Goal: Book appointment/travel/reservation

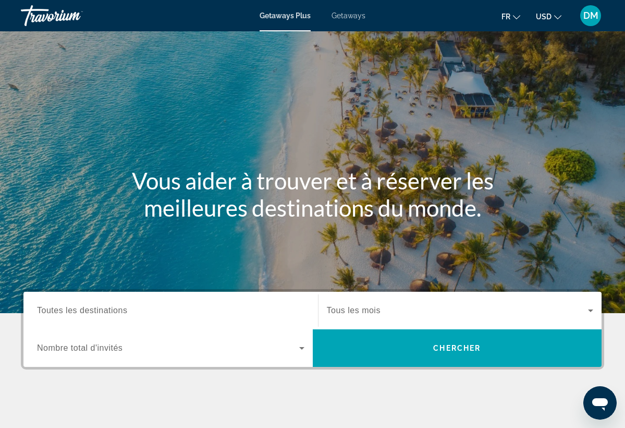
click at [91, 306] on span "Toutes les destinations" at bounding box center [82, 310] width 90 height 9
click at [91, 306] on input "Destination Toutes les destinations" at bounding box center [171, 311] width 268 height 13
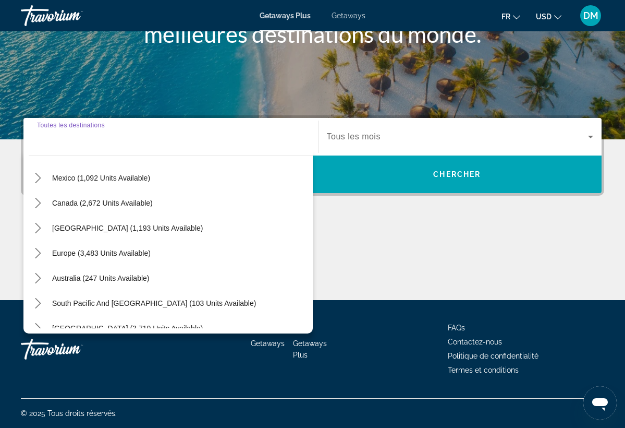
scroll to position [71, 0]
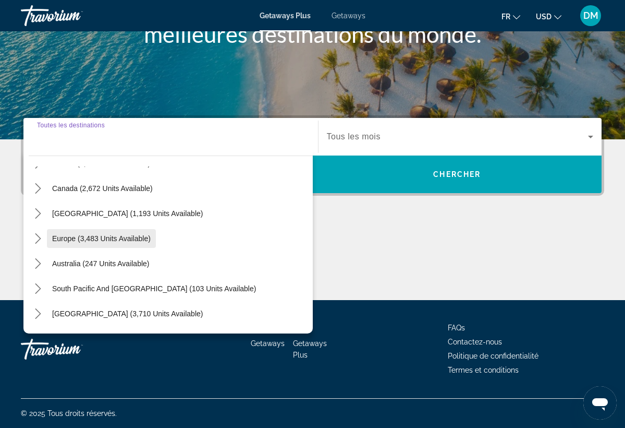
click at [102, 240] on span "Europe (3,483 units available)" at bounding box center [101, 238] width 99 height 8
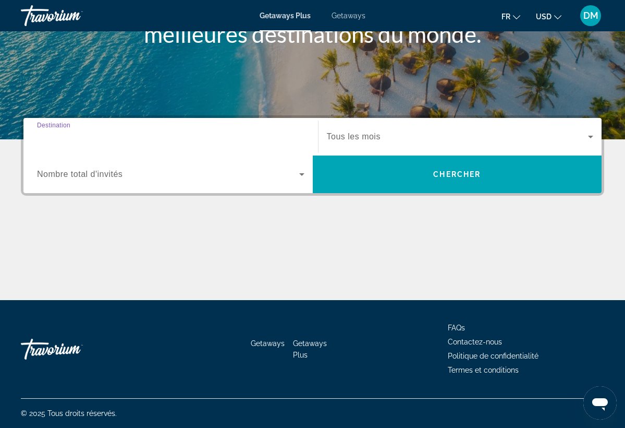
type input "**********"
click at [393, 138] on span "Search widget" at bounding box center [458, 136] width 262 height 13
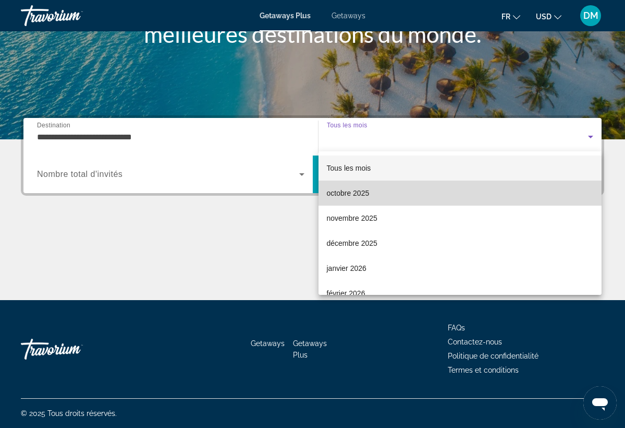
click at [373, 192] on mat-option "octobre 2025" at bounding box center [461, 192] width 284 height 25
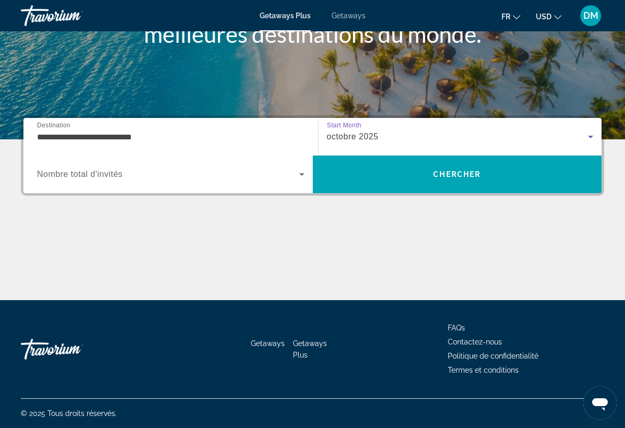
click at [152, 172] on span "Search widget" at bounding box center [168, 174] width 262 height 13
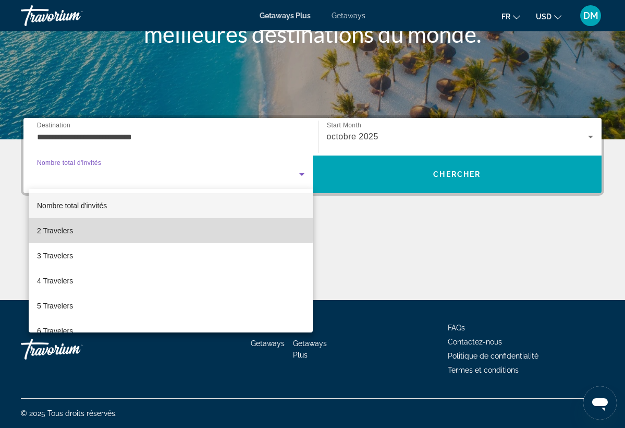
click at [78, 226] on mat-option "2 Travelers" at bounding box center [171, 230] width 284 height 25
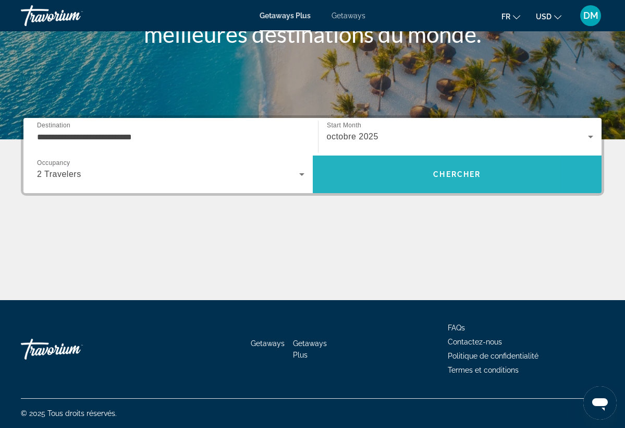
click at [383, 174] on span "Search" at bounding box center [457, 174] width 289 height 25
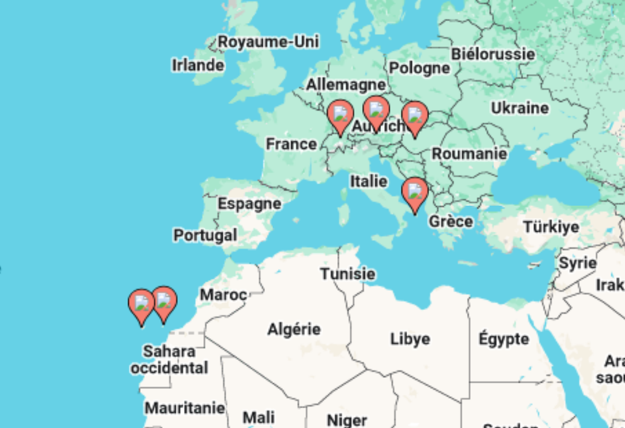
click at [453, 212] on image "Main content" at bounding box center [456, 215] width 6 height 6
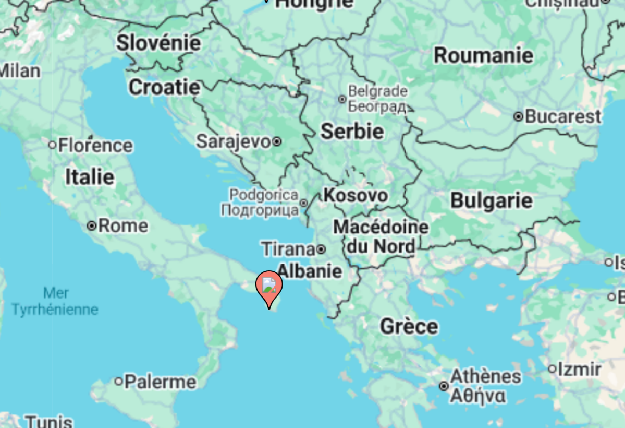
click at [310, 248] on image "Main content" at bounding box center [313, 251] width 6 height 6
type input "**********"
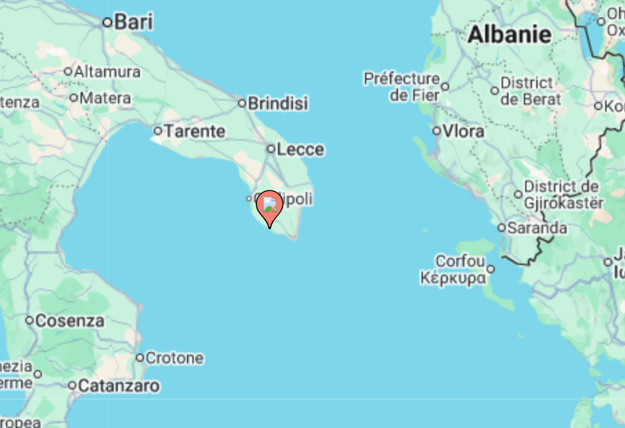
click at [310, 248] on image "Main content" at bounding box center [313, 251] width 6 height 6
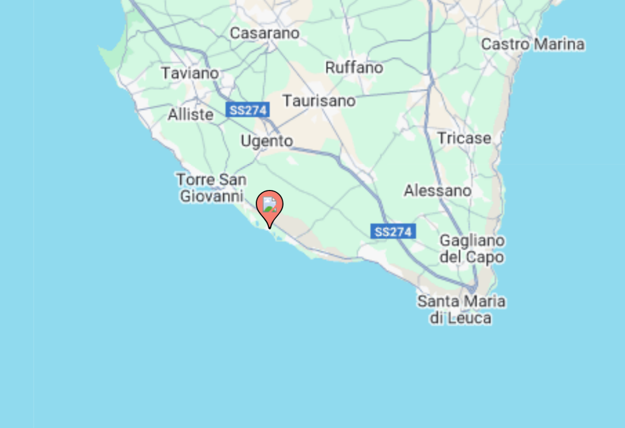
click at [308, 246] on icon "Main content" at bounding box center [312, 253] width 9 height 14
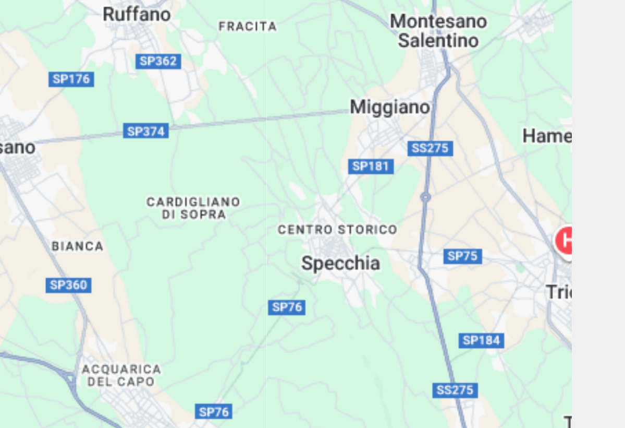
click at [134, 104] on div "Pour activer le glissement avec le clavier, appuyez sur Alt+Entrée. Une fois ce…" at bounding box center [313, 260] width 584 height 313
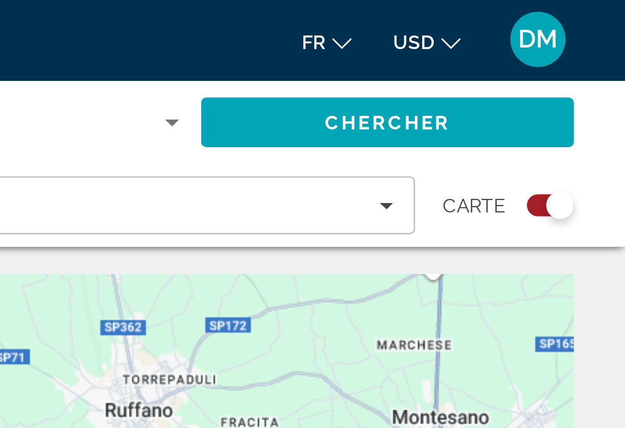
click at [587, 81] on div "Search widget" at bounding box center [596, 78] width 18 height 8
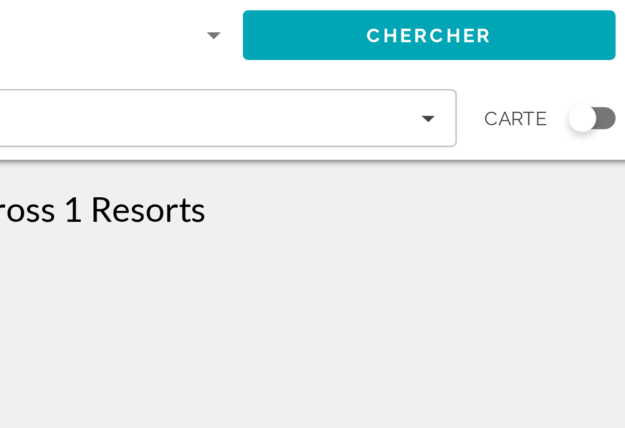
drag, startPoint x: 182, startPoint y: 126, endPoint x: 182, endPoint y: 134, distance: 7.8
click at [182, 134] on div "Économisez jusqu'à 64% Antica Masseria [GEOGRAPHIC_DATA] balnéaire - Ceci est u…" at bounding box center [313, 313] width 594 height 366
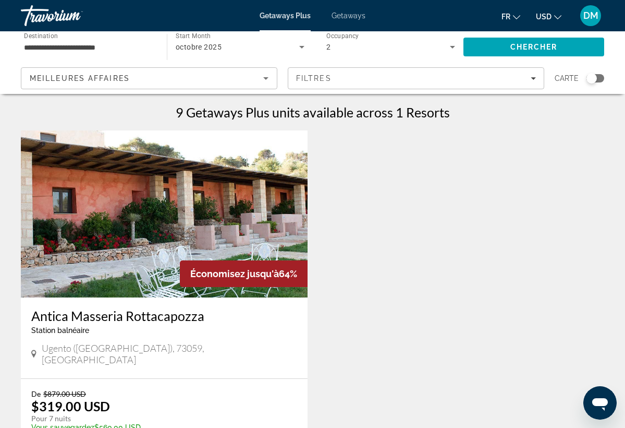
click at [269, 81] on icon "Sort by" at bounding box center [266, 78] width 13 height 13
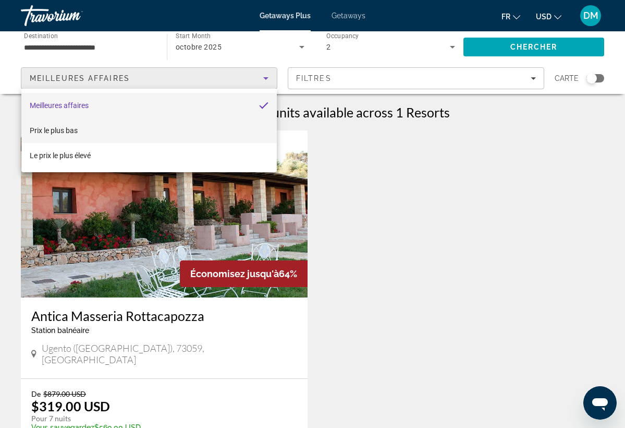
click at [95, 136] on mat-option "Prix ​​le plus bas" at bounding box center [149, 130] width 256 height 25
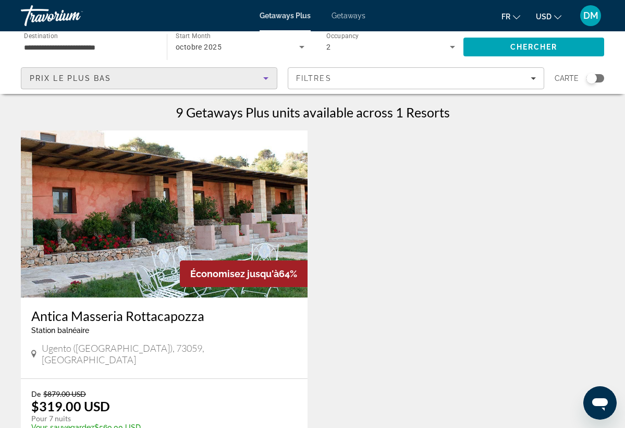
click at [263, 78] on icon "Sort by" at bounding box center [266, 78] width 13 height 13
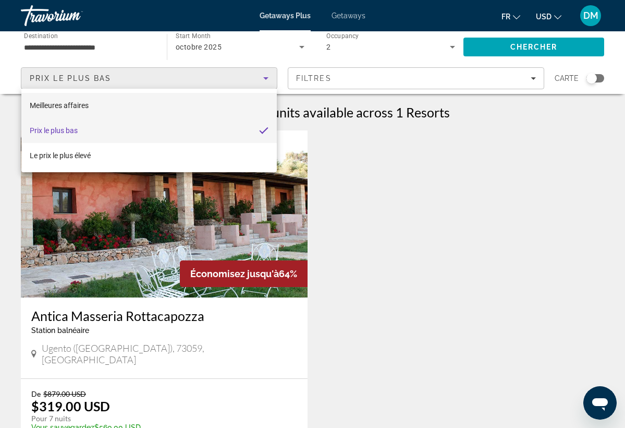
click at [159, 102] on mat-option "Meilleures affaires" at bounding box center [149, 105] width 256 height 25
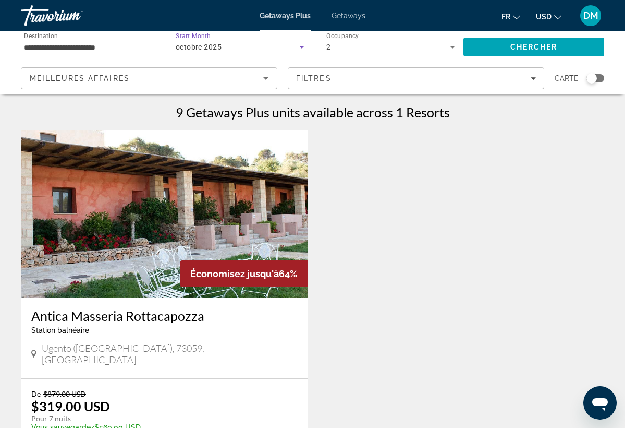
click at [238, 45] on div "octobre 2025" at bounding box center [238, 47] width 124 height 13
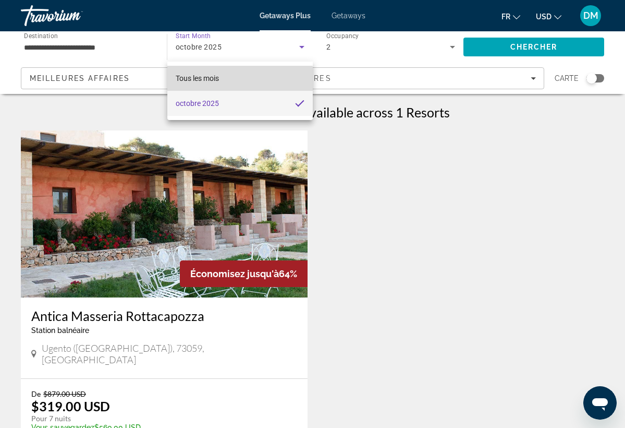
click at [222, 81] on mat-option "Tous les mois" at bounding box center [240, 78] width 146 height 25
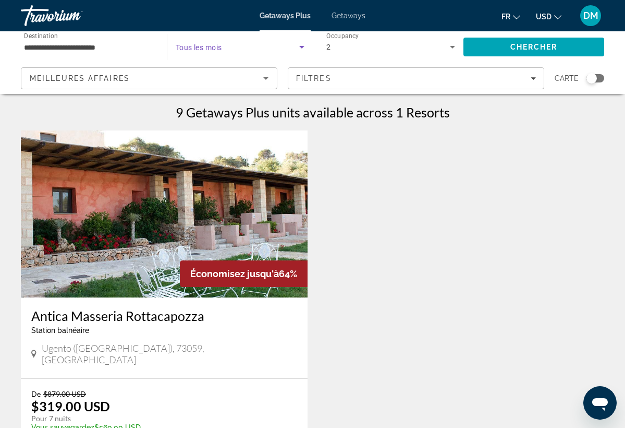
click at [299, 46] on icon "Search widget" at bounding box center [302, 47] width 13 height 13
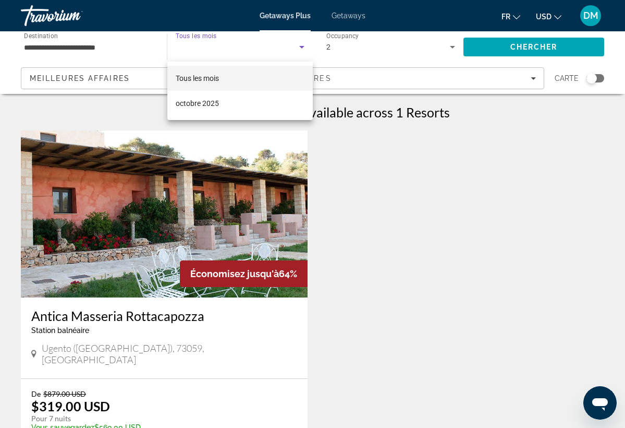
click at [216, 77] on span "Tous les mois" at bounding box center [197, 78] width 43 height 8
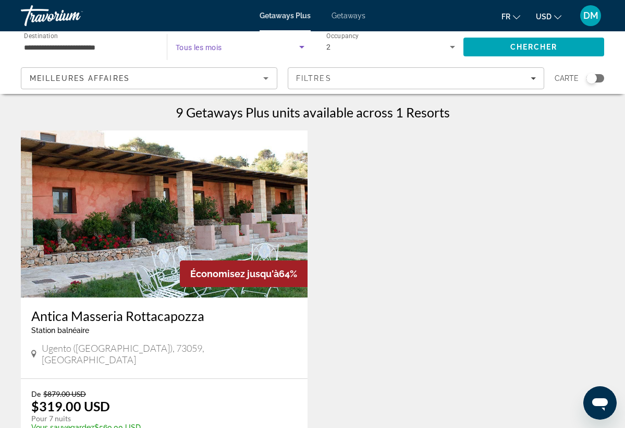
click at [357, 14] on span "Getaways" at bounding box center [349, 15] width 34 height 8
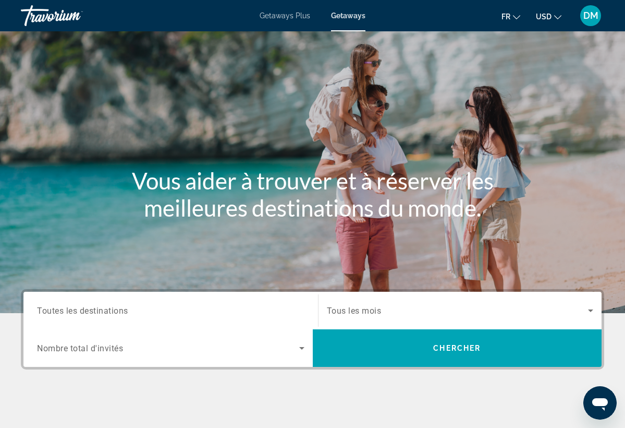
click at [113, 313] on span "Toutes les destinations" at bounding box center [82, 310] width 91 height 10
click at [113, 313] on input "Destination Toutes les destinations" at bounding box center [171, 311] width 268 height 13
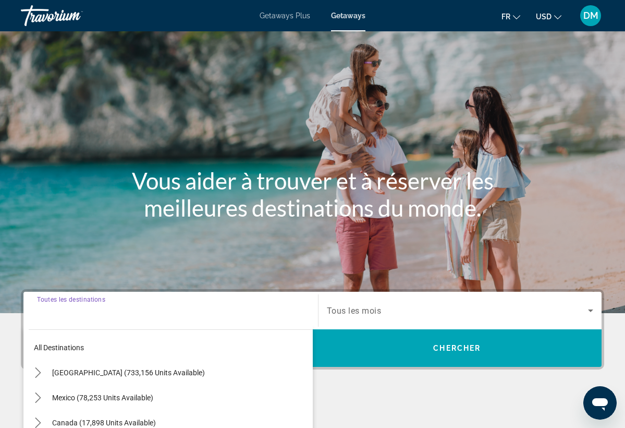
scroll to position [174, 0]
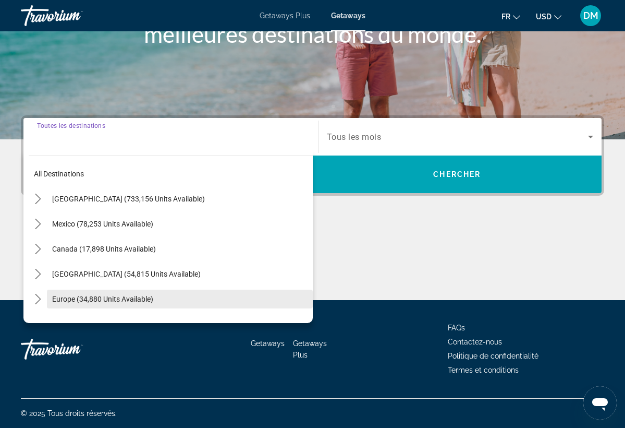
click at [111, 291] on span "Select destination: Europe (34,880 units available)" at bounding box center [180, 298] width 266 height 25
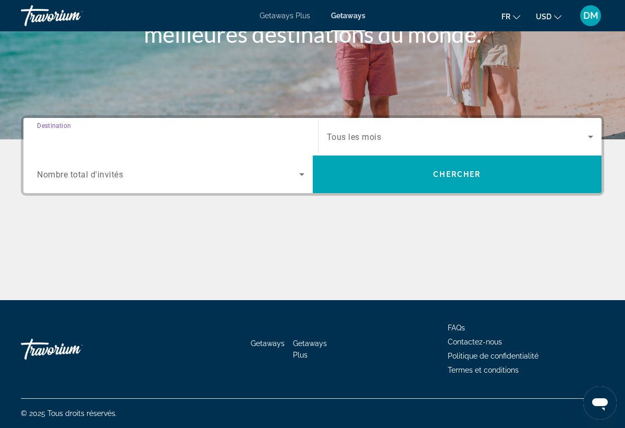
type input "**********"
click at [364, 139] on span "Tous les mois" at bounding box center [354, 137] width 55 height 10
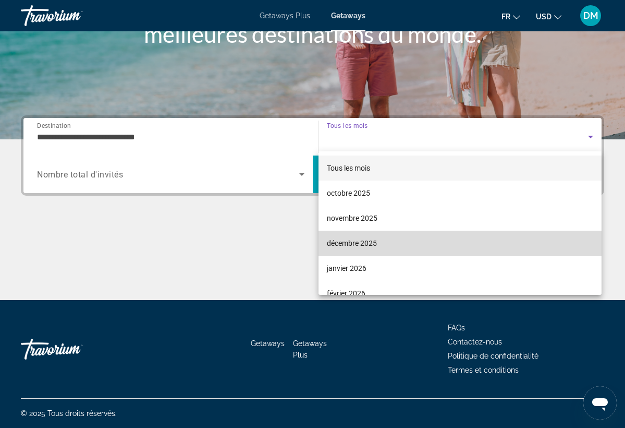
click at [344, 240] on span "décembre 2025" at bounding box center [352, 243] width 50 height 13
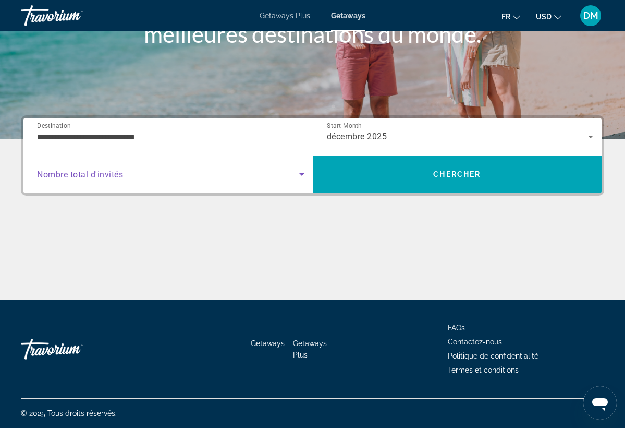
click at [208, 172] on span "Search widget" at bounding box center [168, 174] width 262 height 13
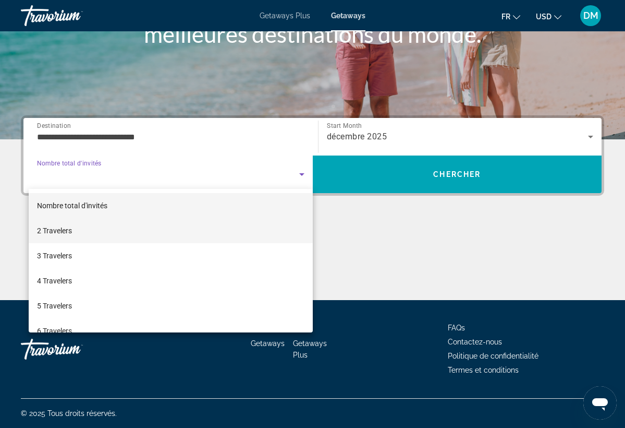
click at [101, 239] on mat-option "2 Travelers" at bounding box center [171, 230] width 284 height 25
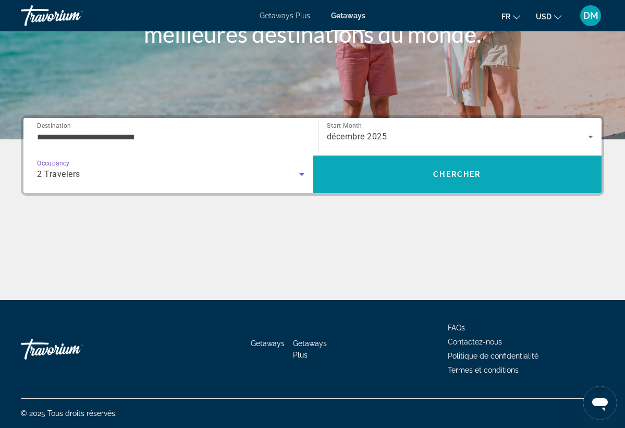
click at [444, 174] on span "Chercher" at bounding box center [456, 174] width 47 height 8
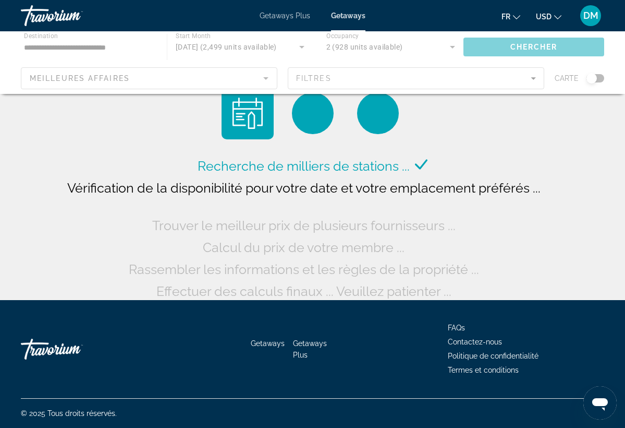
click at [229, 86] on div "Main content" at bounding box center [312, 62] width 625 height 63
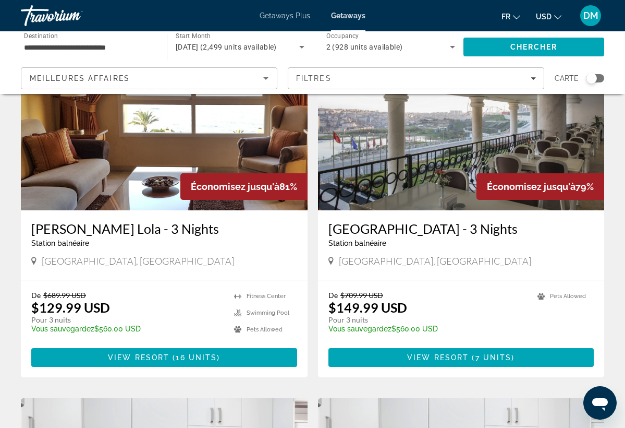
scroll to position [1506, 0]
click at [416, 283] on div "De $709.99 USD $149.99 USD Pour 3 nuits Vous sauvegardez $560.00 USD temp 4 Pet…" at bounding box center [461, 328] width 287 height 97
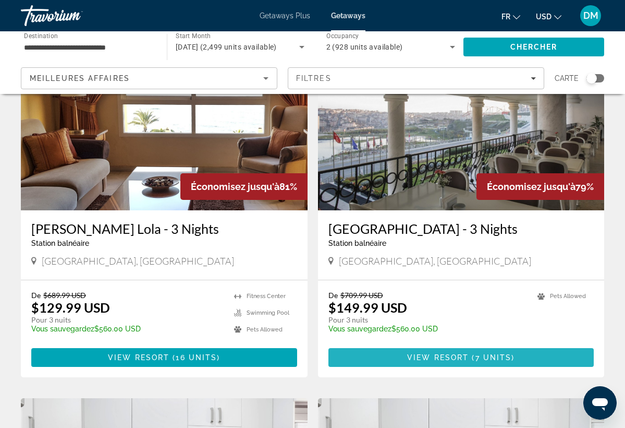
click at [455, 359] on span "View Resort" at bounding box center [438, 357] width 62 height 8
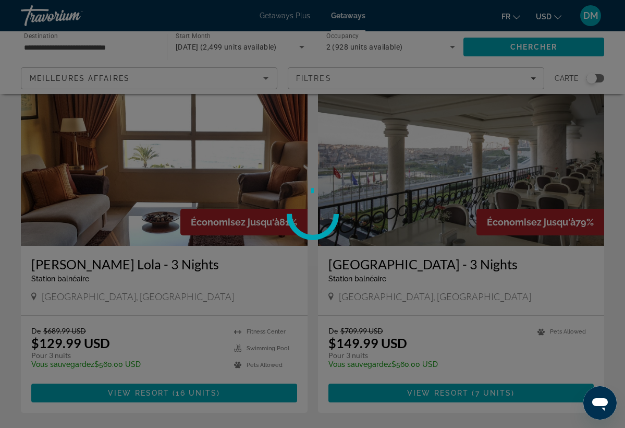
scroll to position [1468, 0]
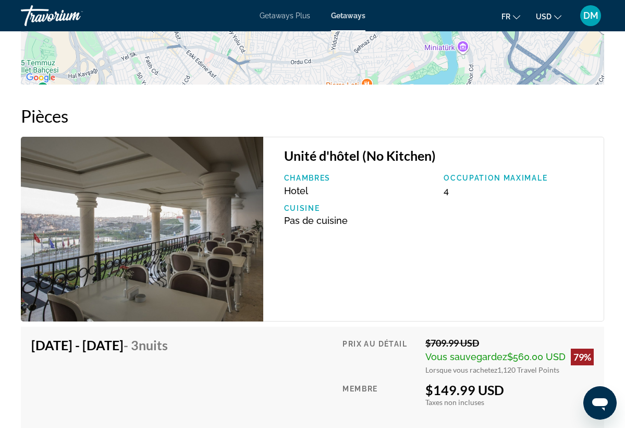
scroll to position [1632, 0]
click at [228, 270] on img "Main content" at bounding box center [142, 229] width 243 height 185
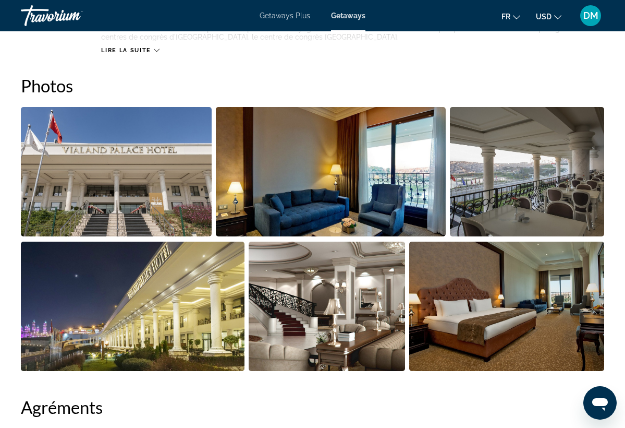
scroll to position [652, 0]
